Goal: Information Seeking & Learning: Find contact information

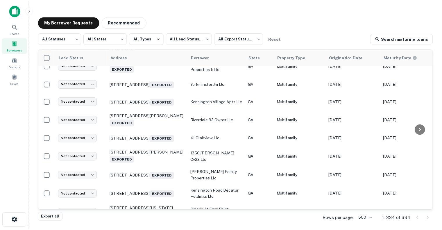
scroll to position [3625, 0]
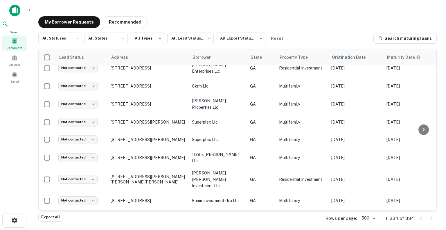
click at [13, 30] on span "Search" at bounding box center [15, 32] width 26 height 5
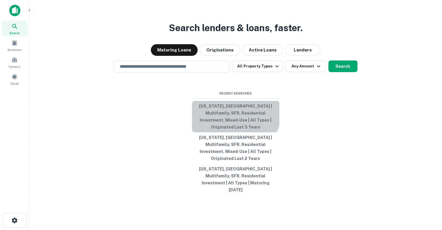
click at [232, 119] on button "[US_STATE], [GEOGRAPHIC_DATA] | Multifamily, SFR, Residential Investment, Mixed…" at bounding box center [235, 116] width 87 height 31
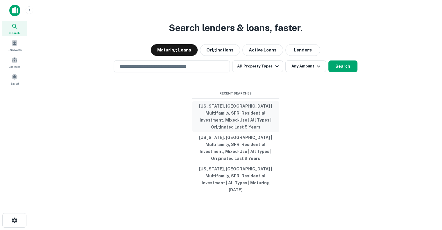
type input "**********"
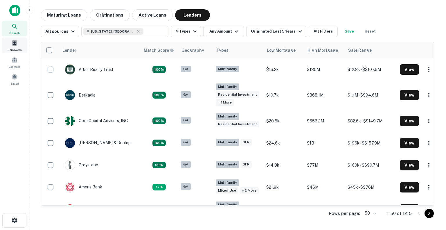
click at [13, 51] on span "Borrowers" at bounding box center [15, 49] width 14 height 5
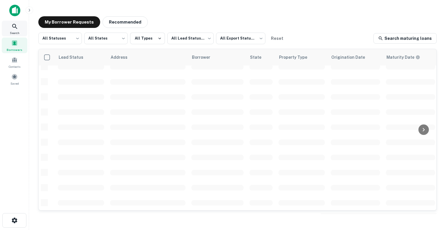
click at [14, 24] on icon at bounding box center [14, 26] width 7 height 7
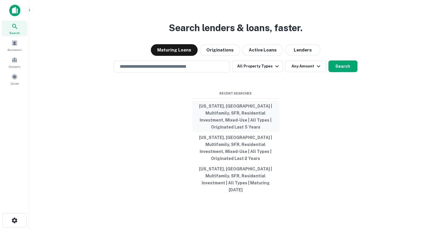
click at [232, 122] on button "[US_STATE], [GEOGRAPHIC_DATA] | Multifamily, SFR, Residential Investment, Mixed…" at bounding box center [235, 116] width 87 height 31
type input "**********"
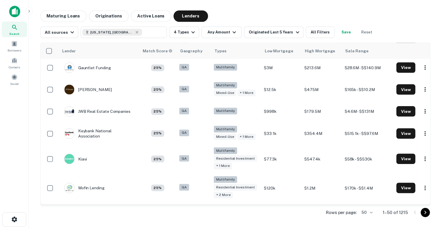
scroll to position [828, 0]
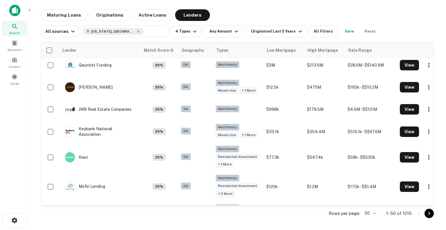
click at [95, 26] on div "Civic Financial Services" at bounding box center [94, 21] width 58 height 10
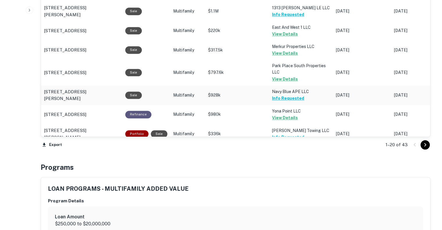
scroll to position [638, 0]
click at [425, 142] on icon "Go to next page" at bounding box center [424, 144] width 7 height 7
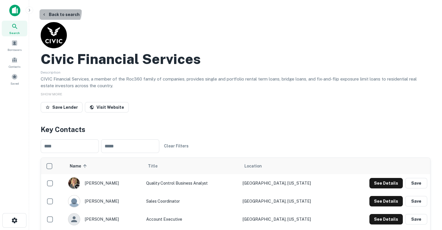
click at [58, 11] on button "Back to search" at bounding box center [60, 14] width 42 height 10
click at [58, 13] on button "Back to search" at bounding box center [60, 14] width 42 height 10
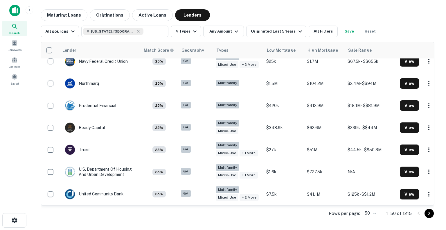
scroll to position [1076, 0]
click at [428, 218] on div at bounding box center [424, 213] width 20 height 9
click at [429, 212] on icon "Go to next page" at bounding box center [429, 213] width 7 height 7
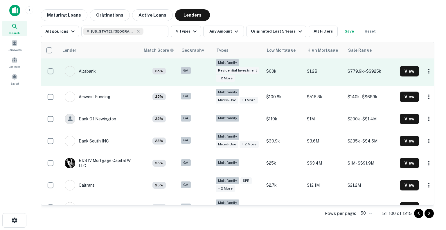
scroll to position [48, 0]
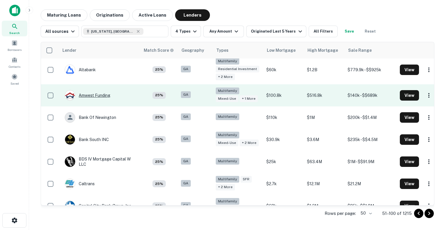
click at [95, 100] on div "Amwest Funding" at bounding box center [88, 95] width 46 height 10
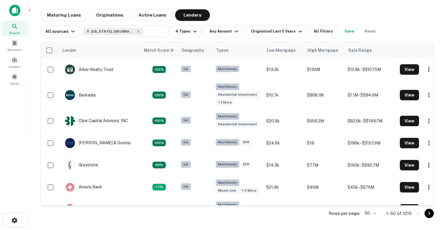
click at [431, 215] on icon "Go to next page" at bounding box center [429, 213] width 7 height 7
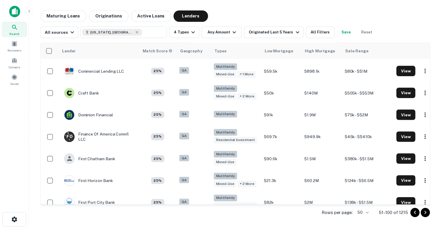
scroll to position [297, 0]
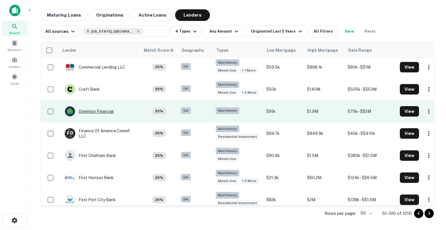
click at [106, 116] on div "Dominion Financial" at bounding box center [89, 111] width 49 height 10
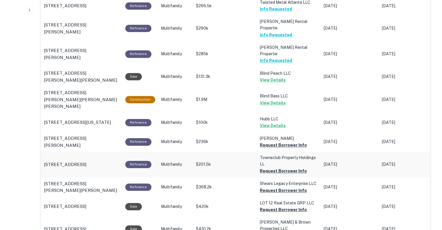
scroll to position [569, 0]
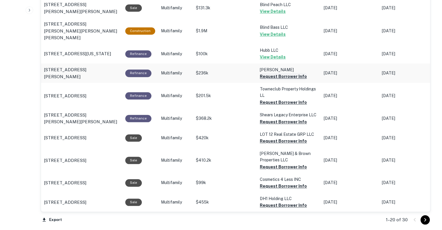
click at [268, 73] on button "Request Borrower Info" at bounding box center [283, 76] width 47 height 7
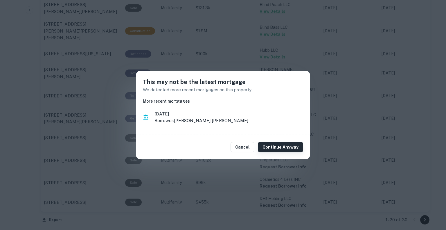
click at [276, 148] on button "Continue Anyway" at bounding box center [280, 147] width 45 height 10
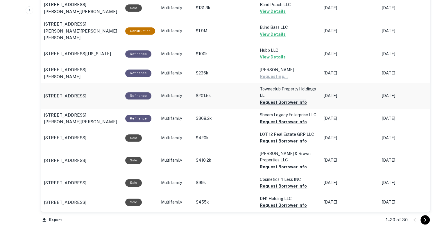
click at [271, 99] on button "Request Borrower Info" at bounding box center [283, 102] width 47 height 7
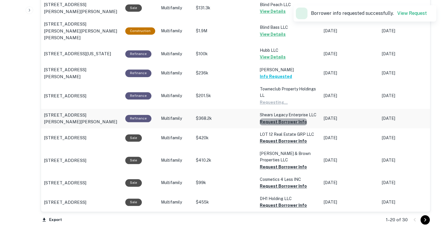
click at [285, 118] on button "Request Borrower Info" at bounding box center [283, 121] width 47 height 7
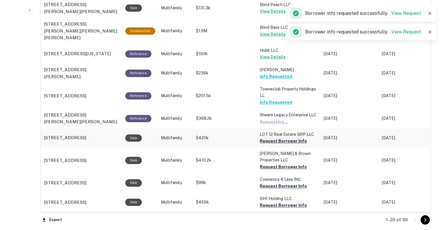
click at [281, 137] on button "Request Borrower Info" at bounding box center [283, 140] width 47 height 7
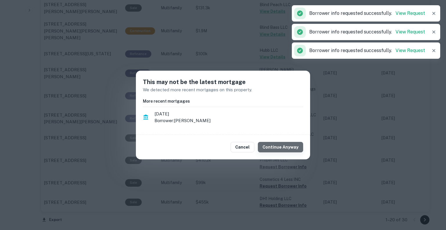
click at [286, 148] on button "Continue Anyway" at bounding box center [280, 147] width 45 height 10
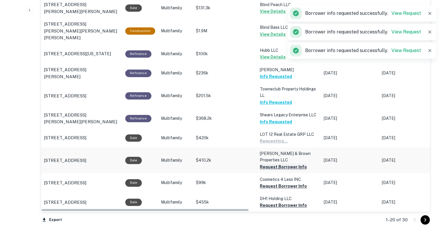
click at [275, 163] on button "Request Borrower Info" at bounding box center [283, 166] width 47 height 7
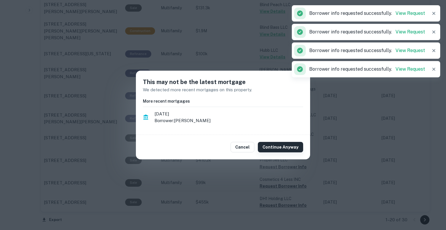
click at [282, 145] on button "Continue Anyway" at bounding box center [280, 147] width 45 height 10
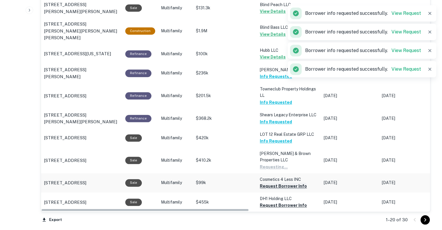
click at [281, 182] on button "Request Borrower Info" at bounding box center [283, 185] width 47 height 7
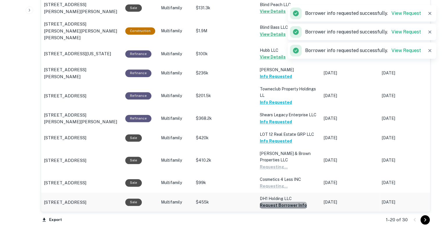
click at [290, 202] on button "Request Borrower Info" at bounding box center [283, 205] width 47 height 7
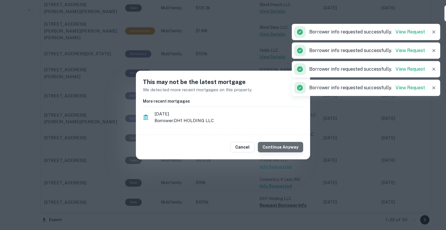
click at [285, 147] on button "Continue Anyway" at bounding box center [280, 147] width 45 height 10
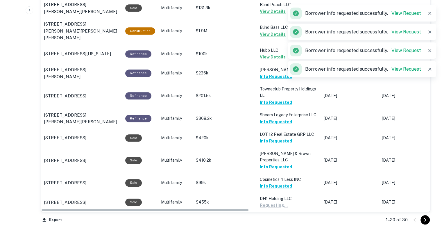
click at [282, 221] on button "Request Borrower Info" at bounding box center [283, 224] width 47 height 7
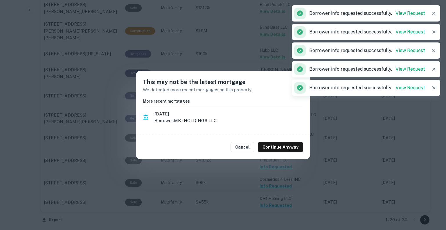
click at [295, 153] on div "Cancel Continue Anyway" at bounding box center [223, 147] width 174 height 24
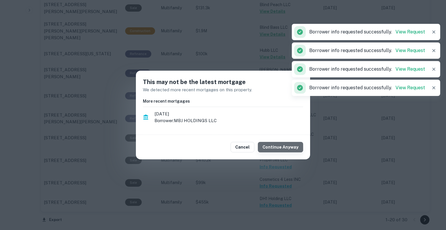
click at [288, 148] on button "Continue Anyway" at bounding box center [280, 147] width 45 height 10
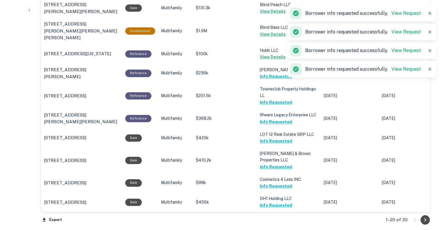
click at [425, 218] on icon "Go to next page" at bounding box center [425, 219] width 2 height 3
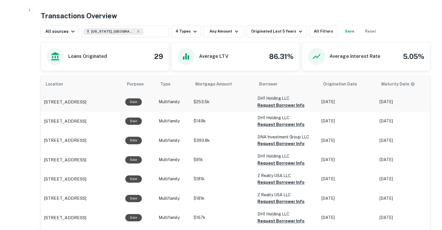
scroll to position [289, 0]
click at [276, 102] on button "Request Borrower Info" at bounding box center [280, 105] width 47 height 7
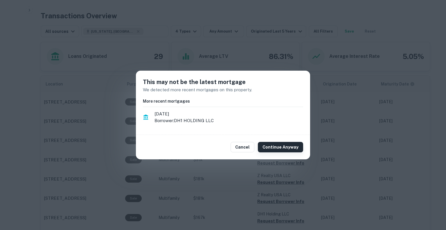
click at [277, 147] on button "Continue Anyway" at bounding box center [280, 147] width 45 height 10
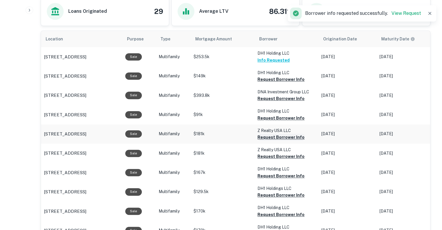
scroll to position [335, 0]
click at [270, 114] on button "Request Borrower Info" at bounding box center [280, 117] width 47 height 7
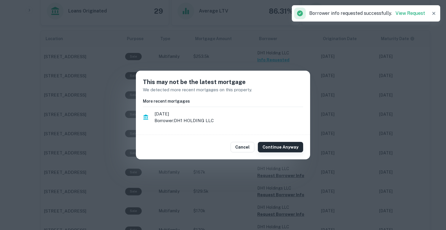
click at [269, 148] on button "Continue Anyway" at bounding box center [280, 147] width 45 height 10
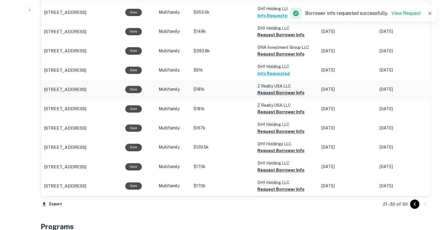
scroll to position [379, 0]
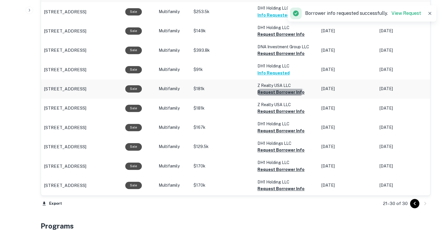
click at [274, 89] on button "Request Borrower Info" at bounding box center [280, 92] width 47 height 7
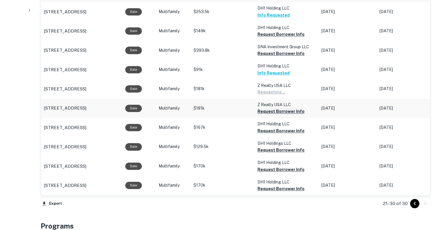
click at [273, 108] on button "Request Borrower Info" at bounding box center [280, 111] width 47 height 7
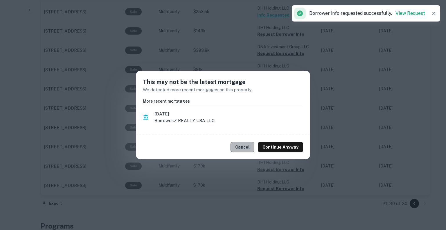
click at [252, 149] on button "Cancel" at bounding box center [243, 147] width 24 height 10
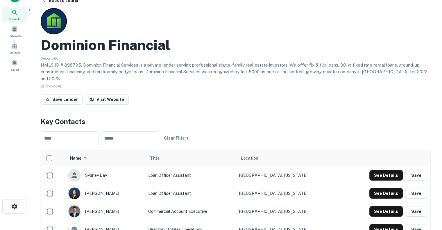
scroll to position [0, 0]
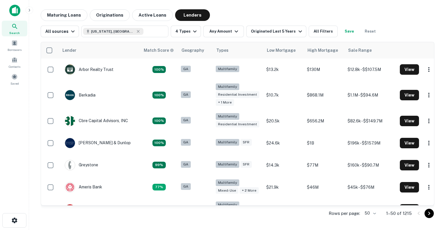
scroll to position [297, 0]
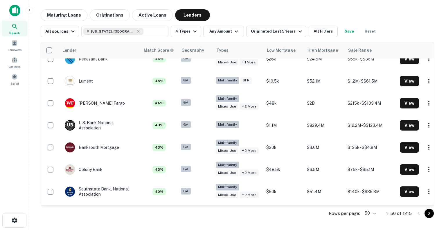
drag, startPoint x: 431, startPoint y: 216, endPoint x: 423, endPoint y: 218, distance: 9.0
click at [431, 216] on icon "Go to next page" at bounding box center [429, 213] width 7 height 7
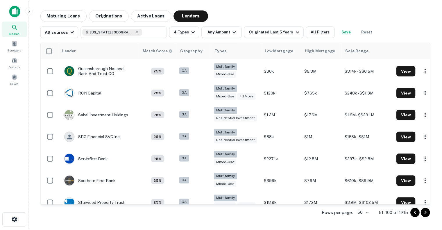
scroll to position [780, 0]
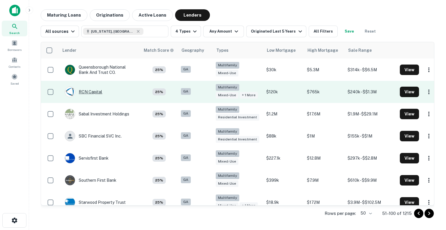
click at [89, 97] on div "RCN Capital" at bounding box center [83, 92] width 37 height 10
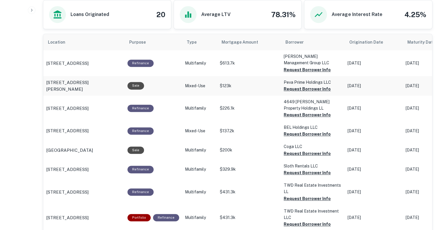
scroll to position [276, 0]
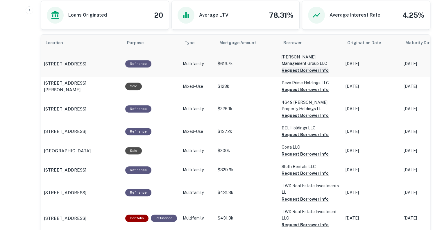
click at [300, 69] on button "Request Borrower Info" at bounding box center [304, 70] width 47 height 7
click at [288, 90] on button "Request Borrower Info" at bounding box center [304, 89] width 47 height 7
click at [294, 115] on button "Request Borrower Info" at bounding box center [304, 115] width 47 height 7
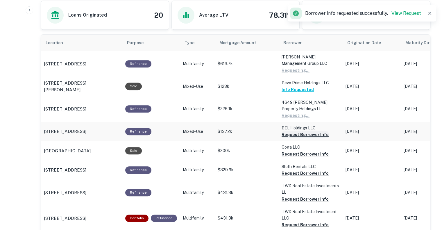
click at [294, 132] on button "Request Borrower Info" at bounding box center [304, 134] width 47 height 7
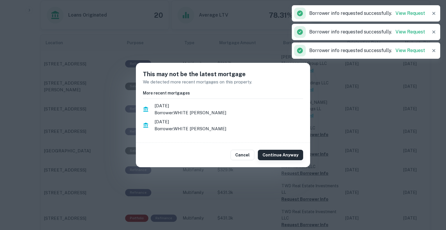
click at [282, 158] on button "Continue Anyway" at bounding box center [280, 155] width 45 height 10
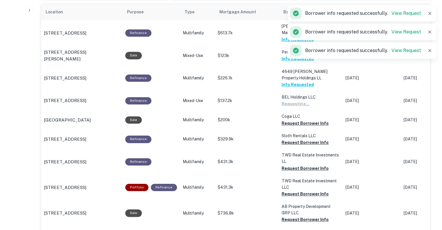
scroll to position [308, 0]
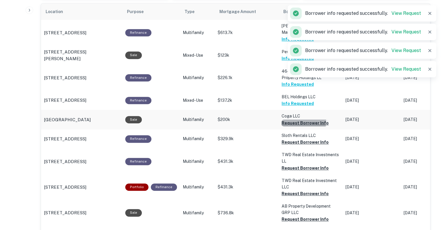
click at [295, 121] on button "Request Borrower Info" at bounding box center [304, 122] width 47 height 7
click at [294, 143] on button "Request Borrower Info" at bounding box center [304, 142] width 47 height 7
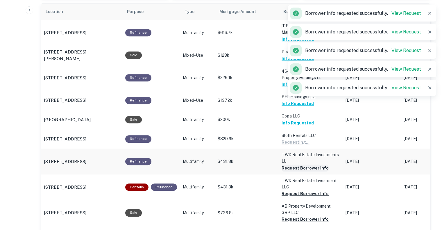
click at [297, 166] on button "Request Borrower Info" at bounding box center [304, 167] width 47 height 7
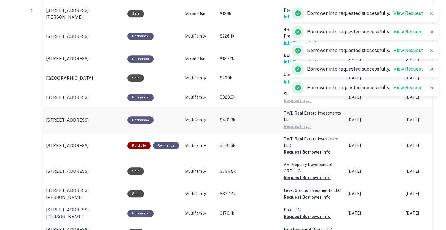
scroll to position [349, 0]
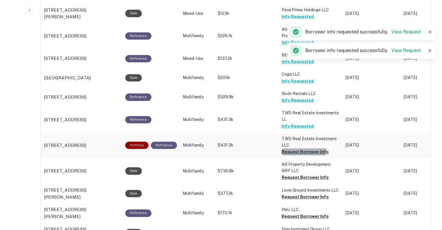
click at [295, 148] on button "Request Borrower Info" at bounding box center [304, 151] width 47 height 7
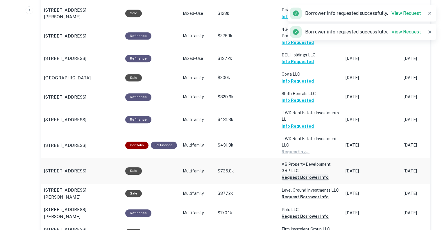
click at [294, 179] on button "Request Borrower Info" at bounding box center [304, 177] width 47 height 7
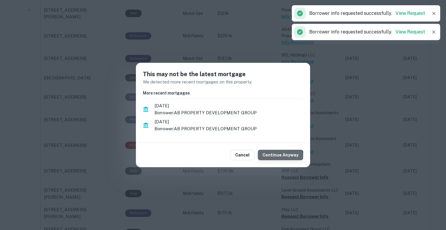
click at [282, 159] on button "Continue Anyway" at bounding box center [280, 155] width 45 height 10
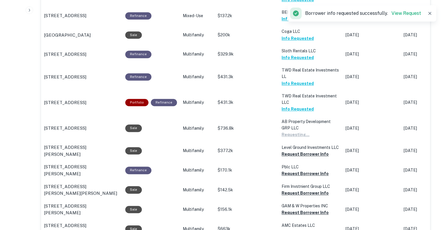
scroll to position [392, 0]
click at [285, 156] on button "Request Borrower Info" at bounding box center [304, 153] width 47 height 7
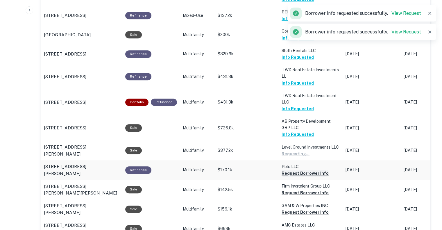
click at [300, 173] on button "Request Borrower Info" at bounding box center [304, 173] width 47 height 7
click at [305, 189] on button "Request Borrower Info" at bounding box center [304, 192] width 47 height 7
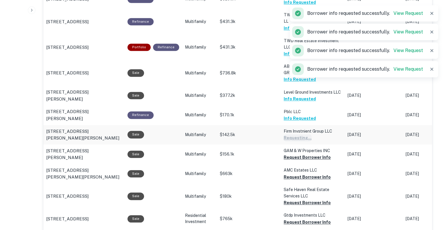
scroll to position [447, 0]
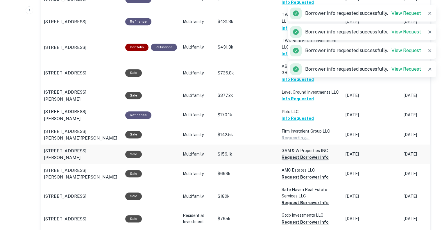
click at [295, 155] on button "Request Borrower Info" at bounding box center [304, 157] width 47 height 7
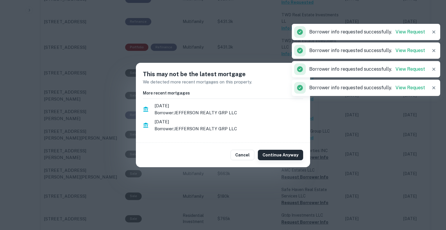
click at [285, 154] on button "Continue Anyway" at bounding box center [280, 155] width 45 height 10
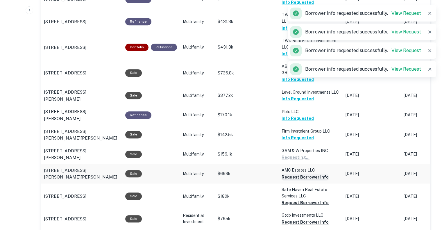
click at [290, 175] on button "Request Borrower Info" at bounding box center [304, 176] width 47 height 7
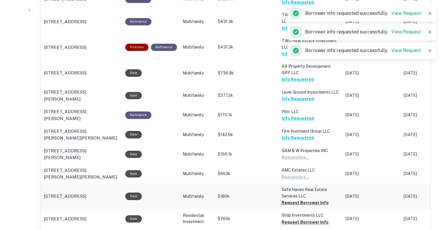
click at [298, 205] on td "Safe Haven Real Estate Services LLC Request Borrower Info" at bounding box center [310, 196] width 64 height 26
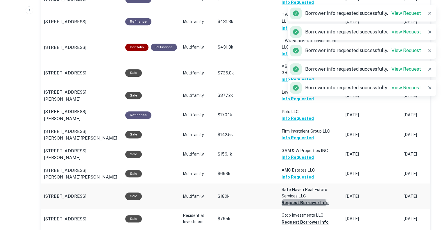
click at [298, 202] on button "Request Borrower Info" at bounding box center [304, 202] width 47 height 7
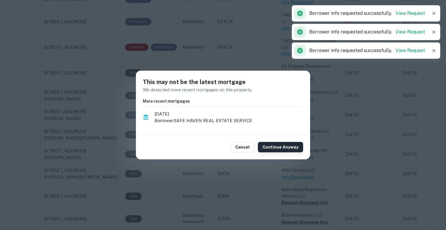
click at [280, 148] on button "Continue Anyway" at bounding box center [280, 147] width 45 height 10
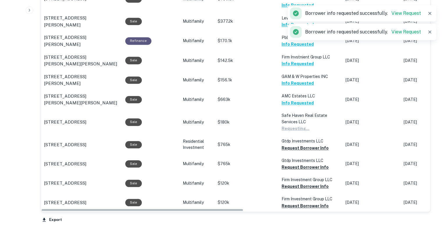
scroll to position [532, 0]
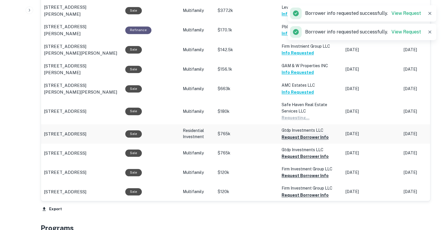
click at [292, 136] on button "Request Borrower Info" at bounding box center [304, 137] width 47 height 7
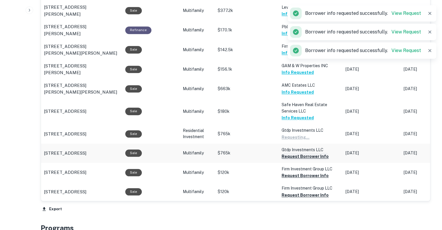
click at [307, 154] on button "Request Borrower Info" at bounding box center [304, 156] width 47 height 7
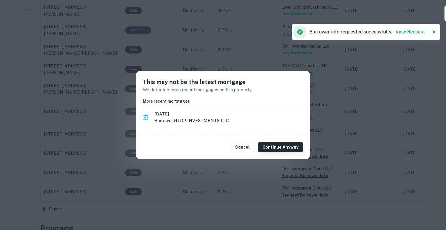
click at [292, 147] on button "Continue Anyway" at bounding box center [280, 147] width 45 height 10
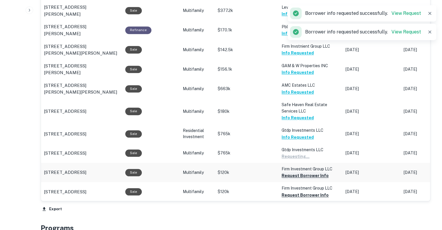
click at [302, 174] on button "Request Borrower Info" at bounding box center [304, 175] width 47 height 7
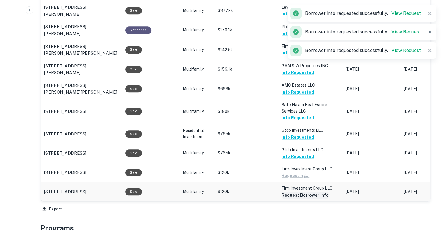
click at [302, 192] on button "Request Borrower Info" at bounding box center [304, 194] width 47 height 7
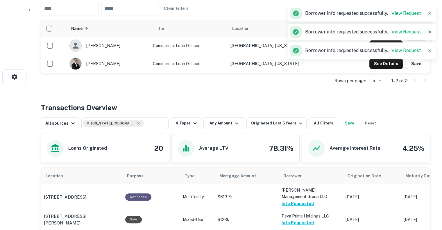
scroll to position [0, 0]
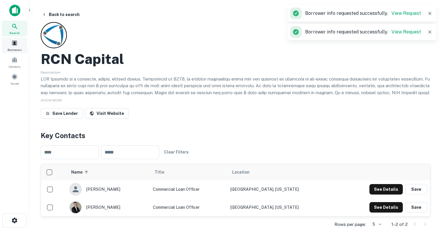
click at [17, 48] on span "Borrowers" at bounding box center [15, 49] width 14 height 5
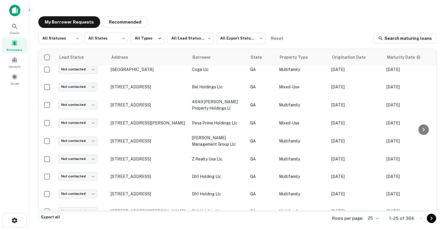
click at [378, 216] on body "Search Borrowers Contacts Saved My Borrower Requests Recommended All Statuses *…" at bounding box center [223, 115] width 446 height 230
click at [371, 202] on li "500" at bounding box center [374, 207] width 20 height 10
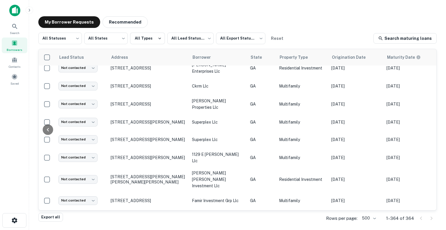
scroll to position [4159, 230]
